Goal: Task Accomplishment & Management: Manage account settings

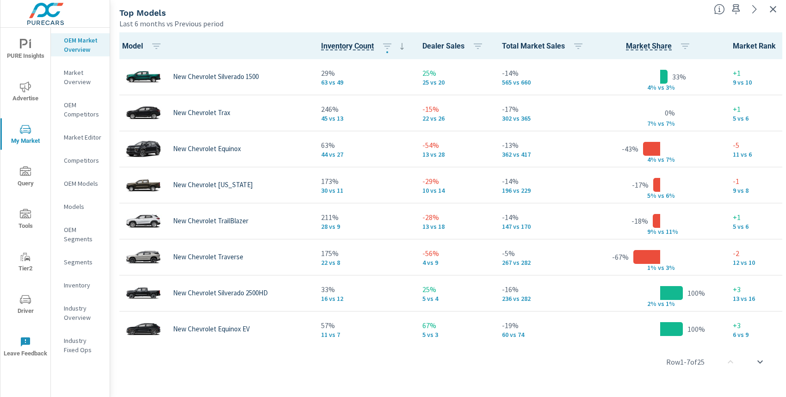
click at [776, 13] on icon "button" at bounding box center [772, 9] width 11 height 11
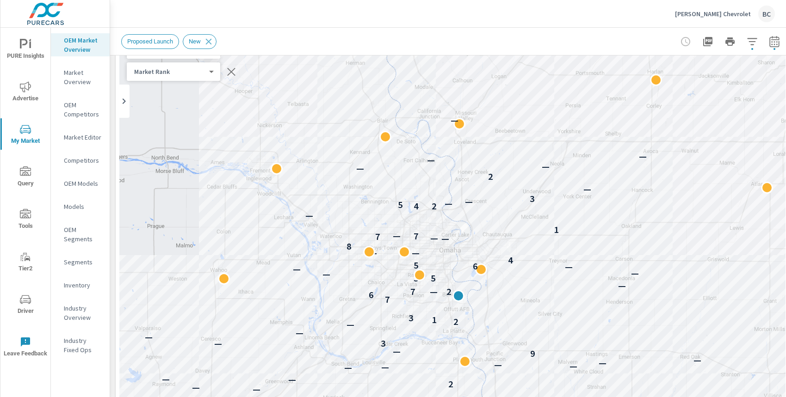
scroll to position [68, 0]
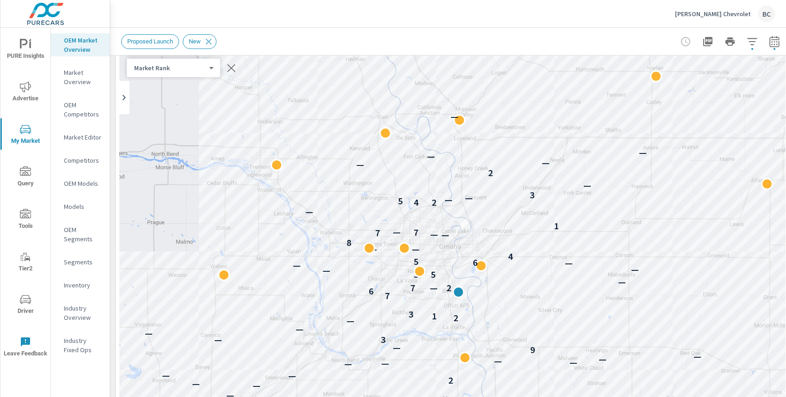
click at [702, 13] on p "Beardmore Chevrolet" at bounding box center [713, 14] width 76 height 8
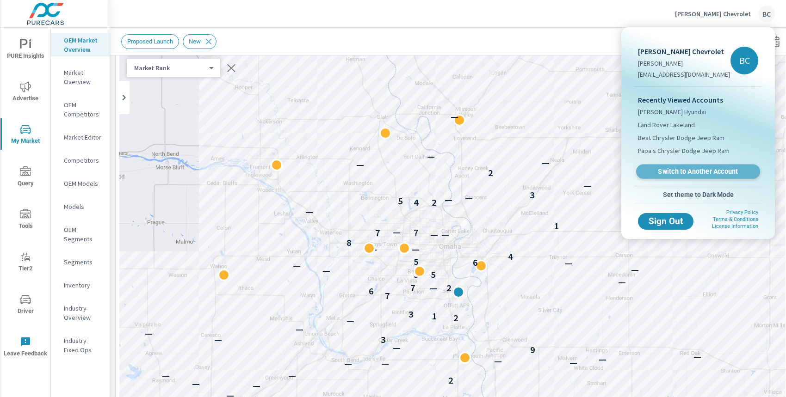
click at [698, 174] on span "Switch to Another Account" at bounding box center [697, 171] width 113 height 9
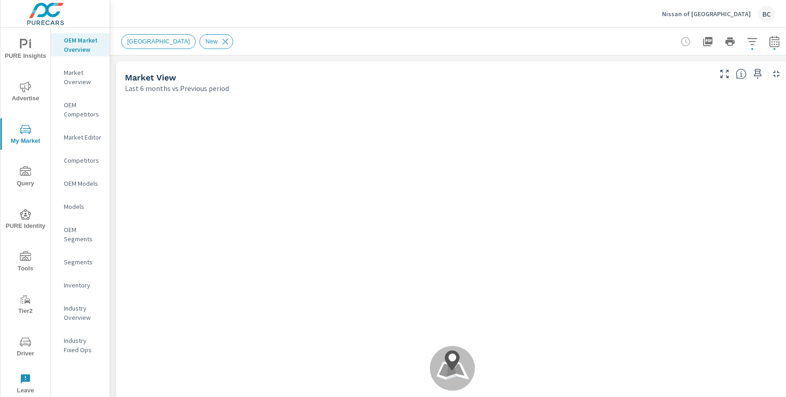
scroll to position [0, 0]
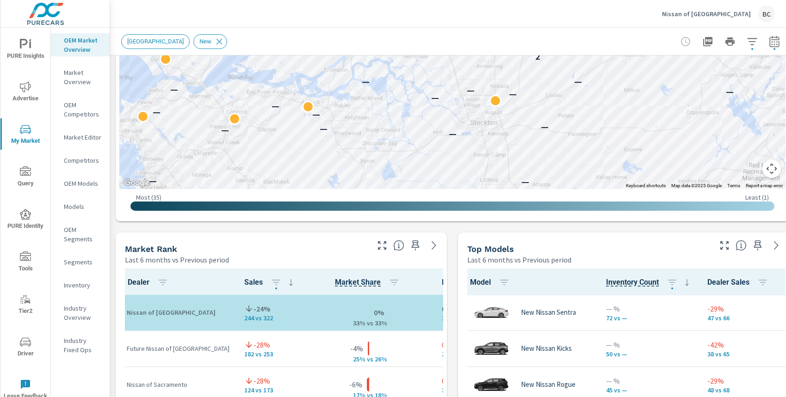
scroll to position [529, 0]
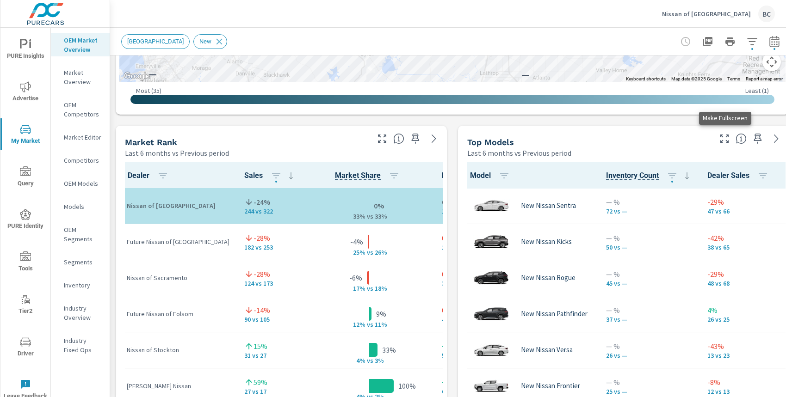
click at [724, 141] on icon "button" at bounding box center [723, 138] width 11 height 11
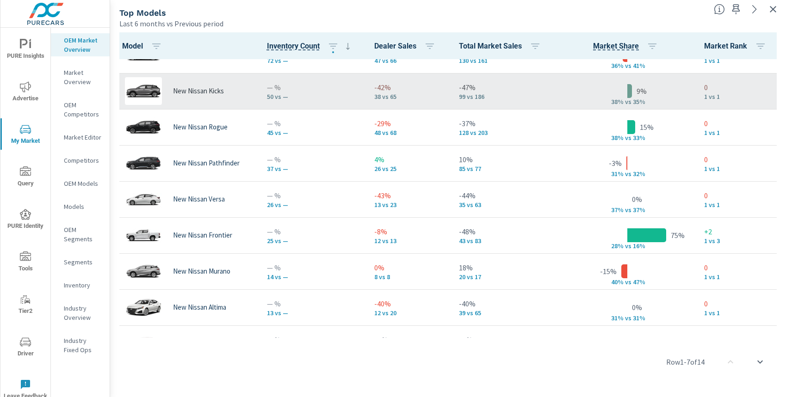
scroll to position [22, 0]
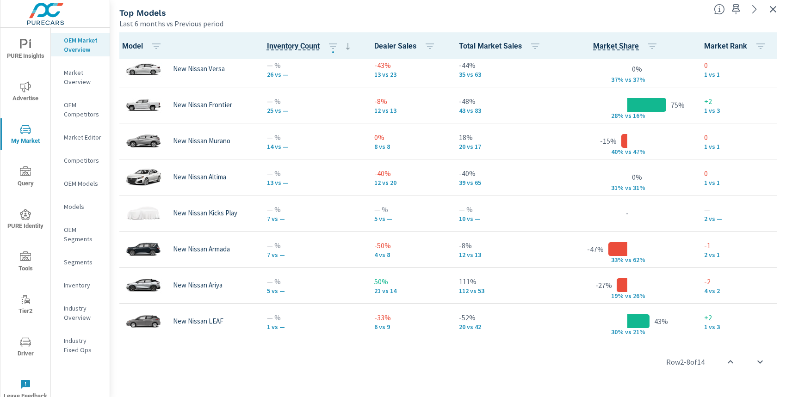
scroll to position [153, 0]
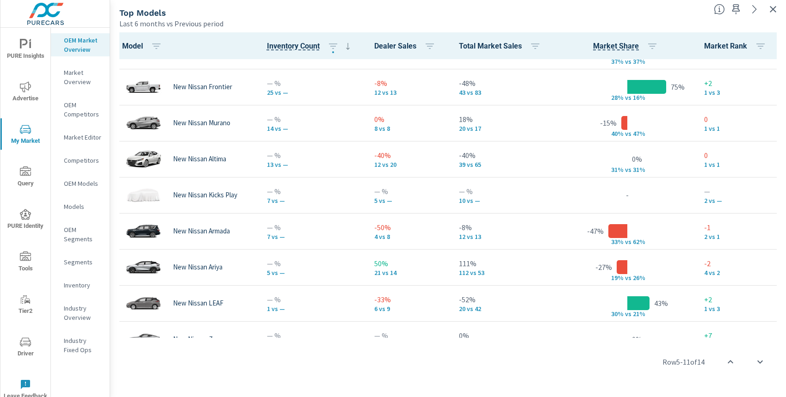
scroll to position [175, 0]
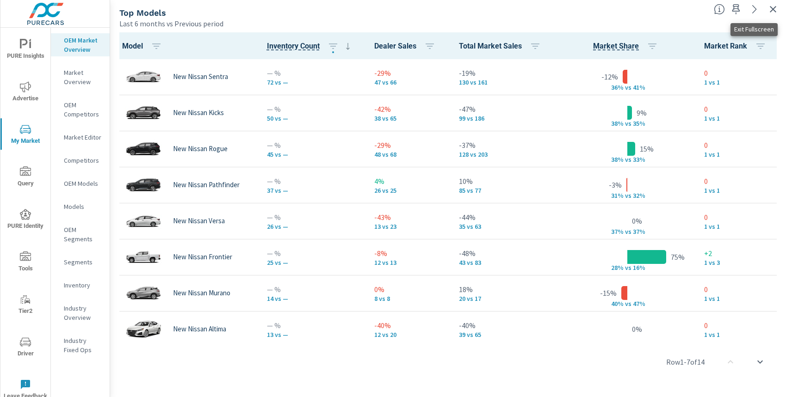
click at [770, 9] on icon "button" at bounding box center [772, 9] width 11 height 11
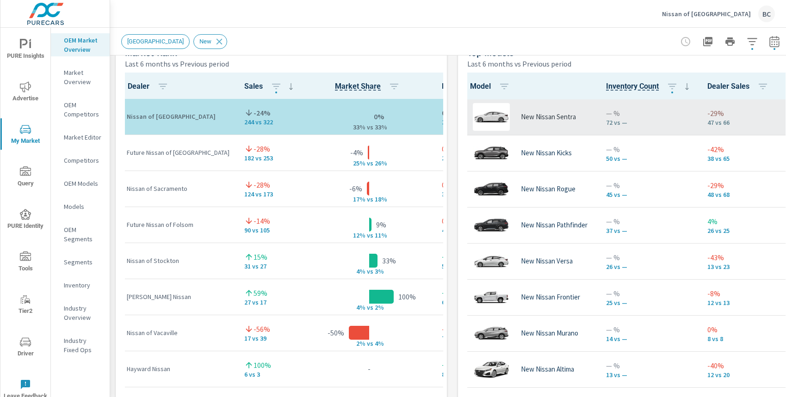
scroll to position [429, 0]
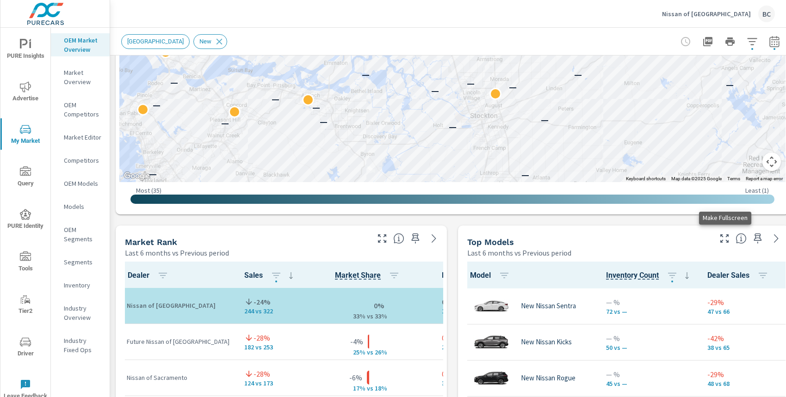
click at [727, 238] on icon "button" at bounding box center [723, 238] width 11 height 11
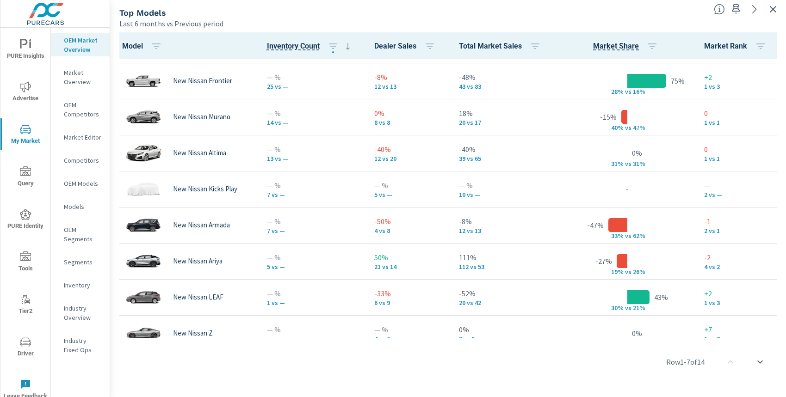
scroll to position [184, 0]
